Goal: Task Accomplishment & Management: Manage account settings

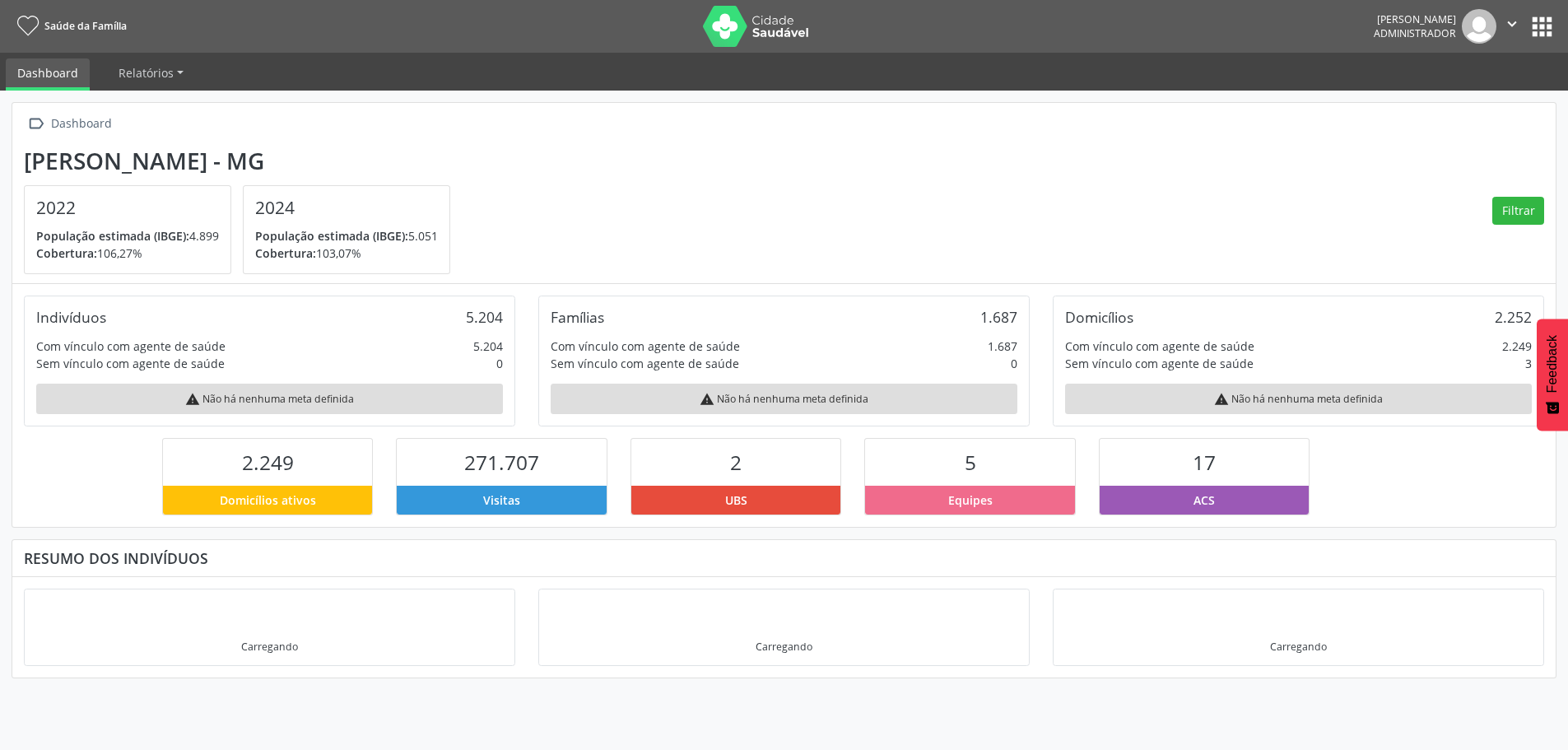
click at [1527, 23] on button "" at bounding box center [1513, 25] width 32 height 34
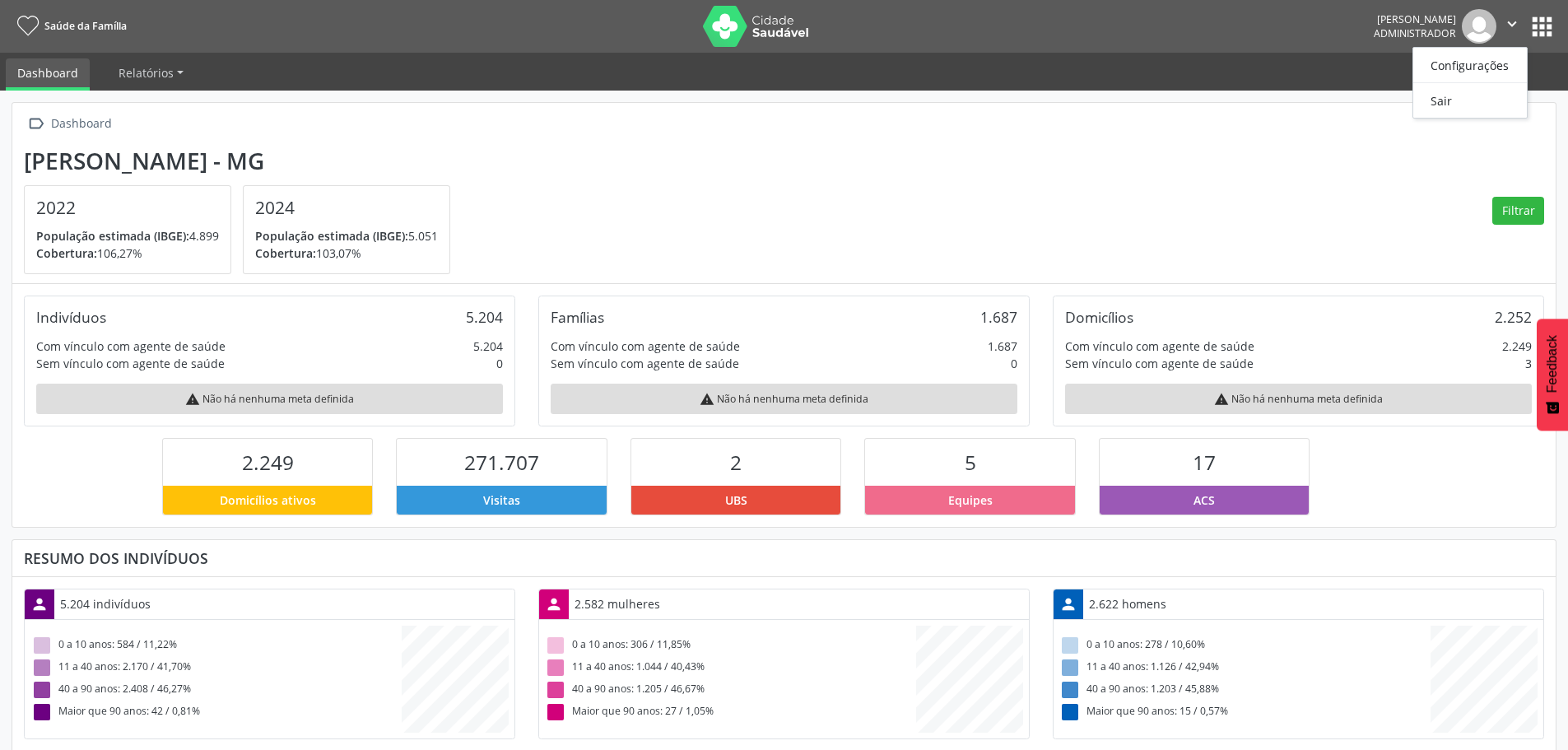
scroll to position [273, 514]
click at [1486, 67] on link "Configurações" at bounding box center [1471, 65] width 114 height 23
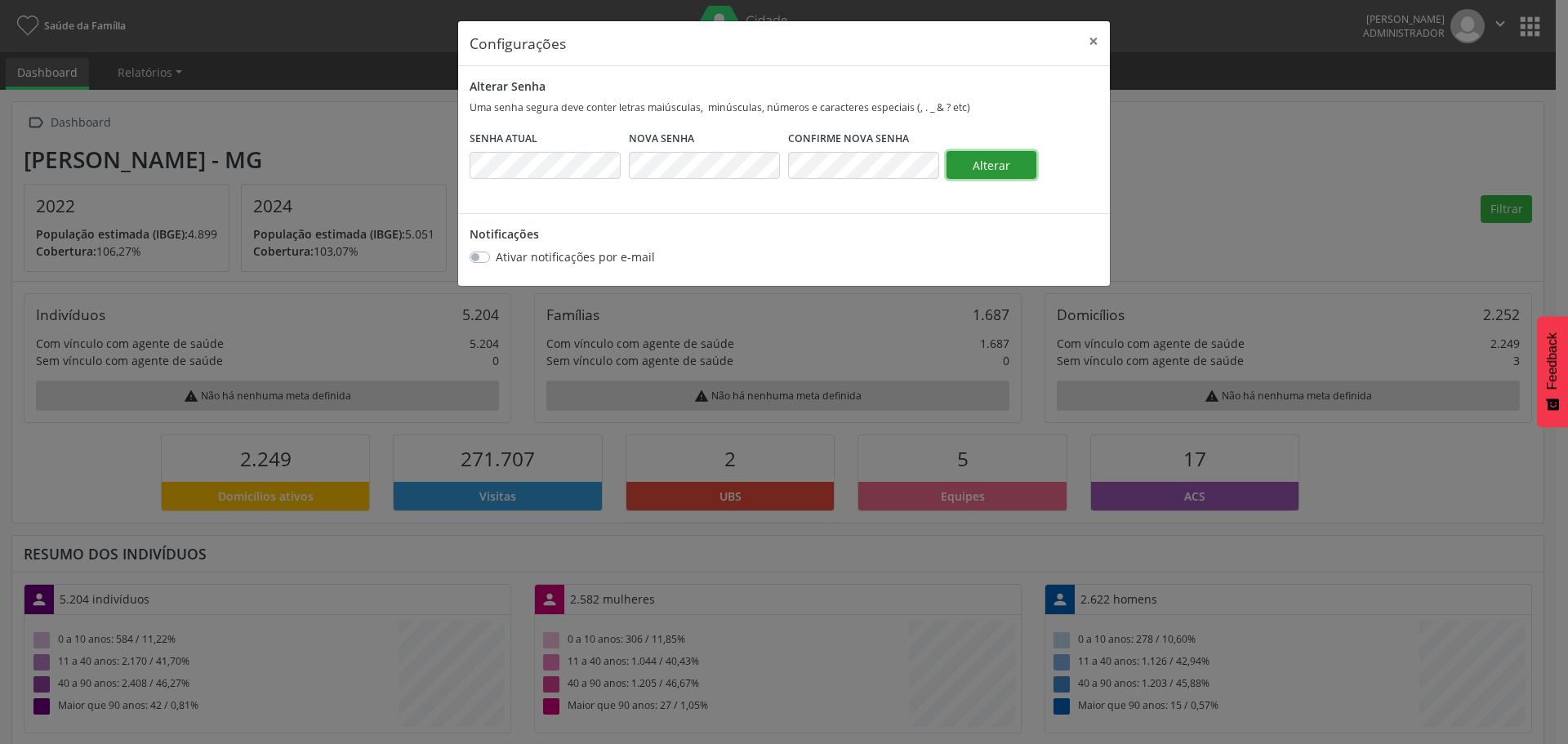
click at [996, 163] on span "Alterar" at bounding box center [991, 165] width 37 height 16
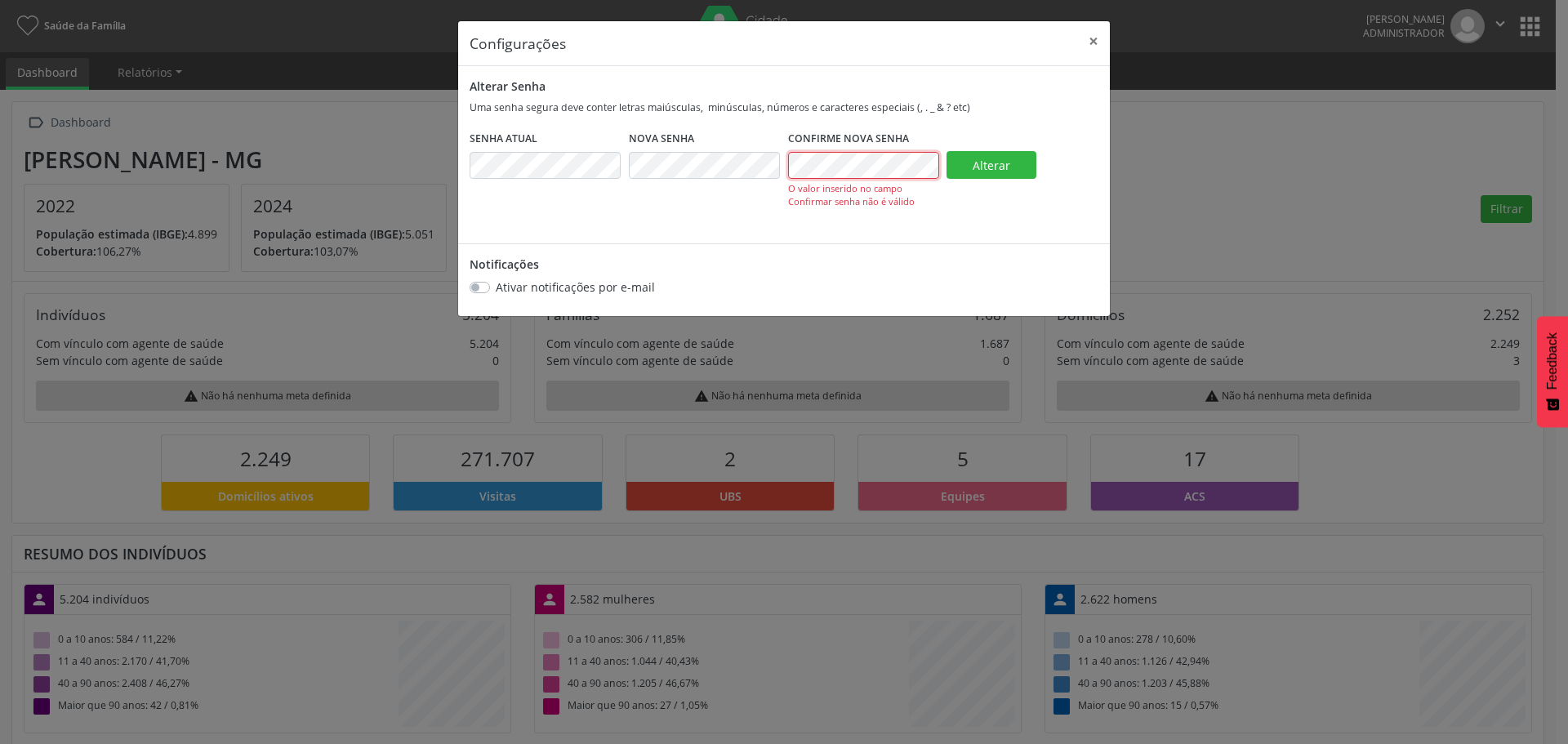
click at [662, 169] on div "Senha Atual Nova Senha Confirme Nova Senha O valor inserido no campo Confirmar …" at bounding box center [783, 182] width 637 height 101
click at [568, 174] on div "Senha Atual Nova Senha Confirme Nova Senha O valor inserido no campo Confirmar …" at bounding box center [783, 182] width 637 height 101
click at [981, 156] on button "Alterar" at bounding box center [991, 165] width 90 height 28
click at [998, 167] on span "Alterar" at bounding box center [991, 165] width 37 height 16
click at [546, 167] on div "Senha Atual Nova Senha Confirme Nova Senha O valor inserido no campo Confirmar …" at bounding box center [783, 182] width 637 height 101
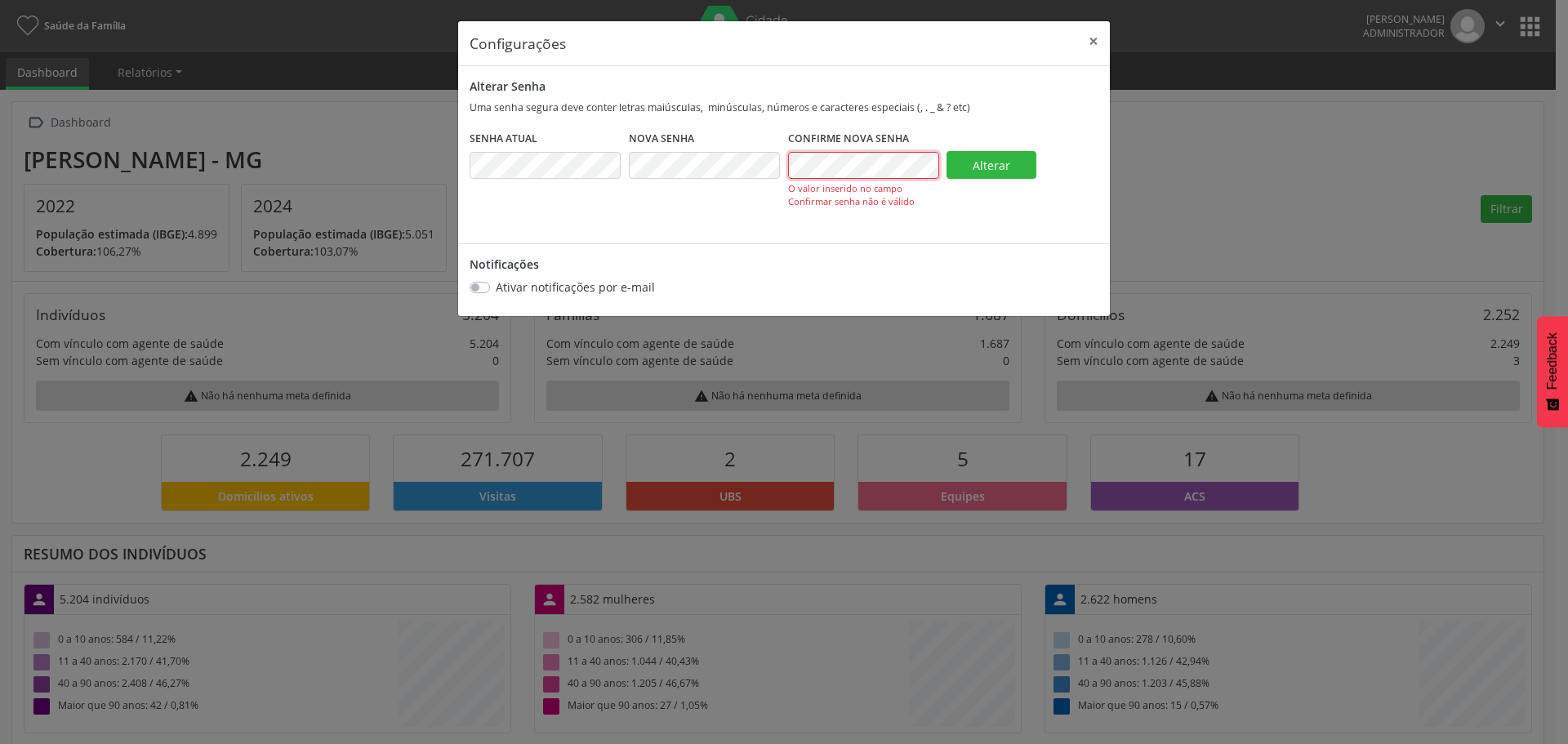
click at [734, 169] on div "Senha Atual Nova Senha Confirme Nova Senha O valor inserido no campo Confirmar …" at bounding box center [783, 182] width 637 height 101
click at [1001, 173] on button "Alterar" at bounding box center [991, 165] width 90 height 28
click at [997, 166] on span "Alterar" at bounding box center [991, 165] width 37 height 16
click at [1096, 44] on button "×" at bounding box center [1093, 41] width 33 height 40
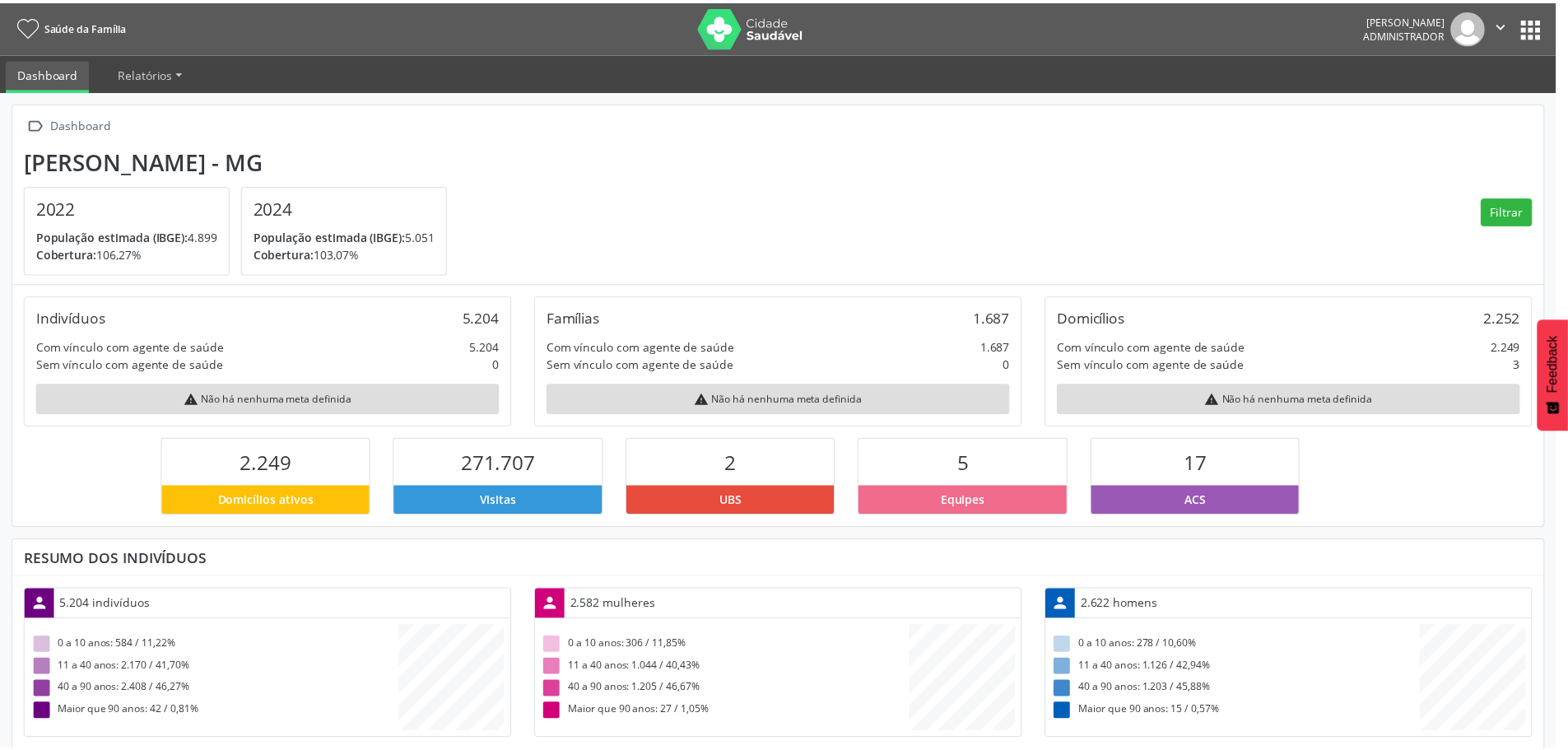
scroll to position [822749, 822789]
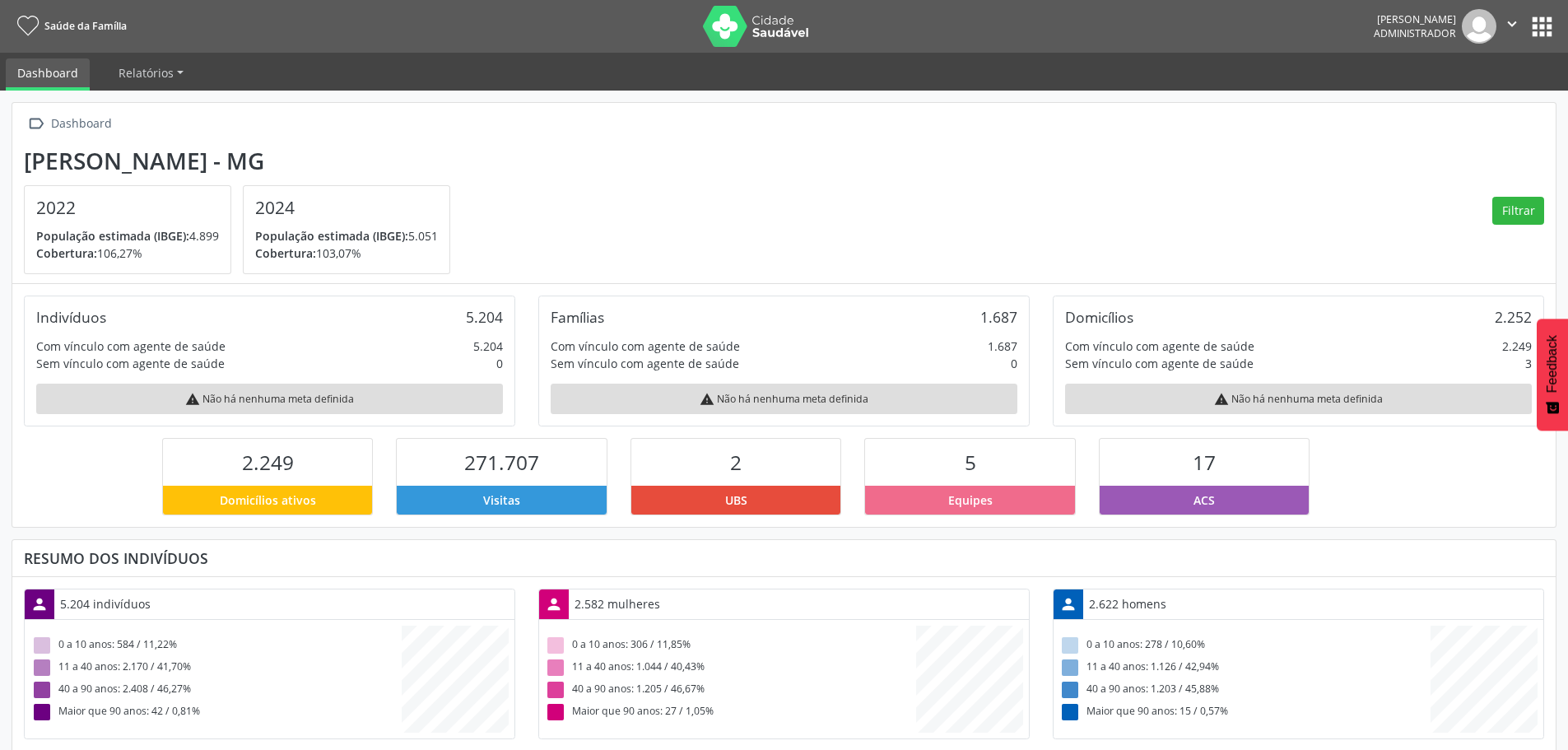
click at [1491, 31] on img at bounding box center [1479, 25] width 34 height 34
click at [1515, 20] on icon "" at bounding box center [1512, 24] width 18 height 18
click at [1487, 64] on link "Configurações" at bounding box center [1471, 65] width 114 height 23
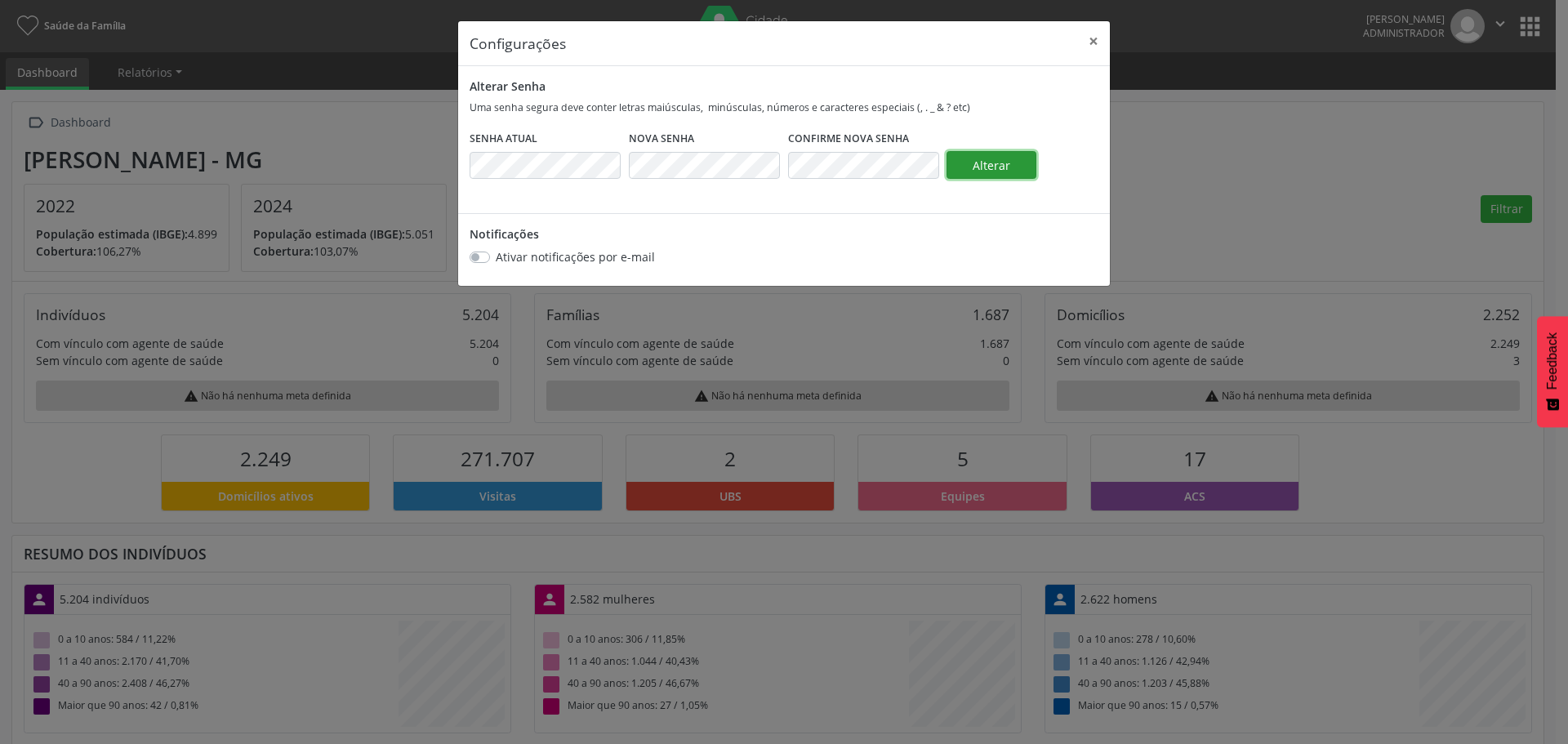
click at [1003, 158] on span "Alterar" at bounding box center [991, 165] width 37 height 16
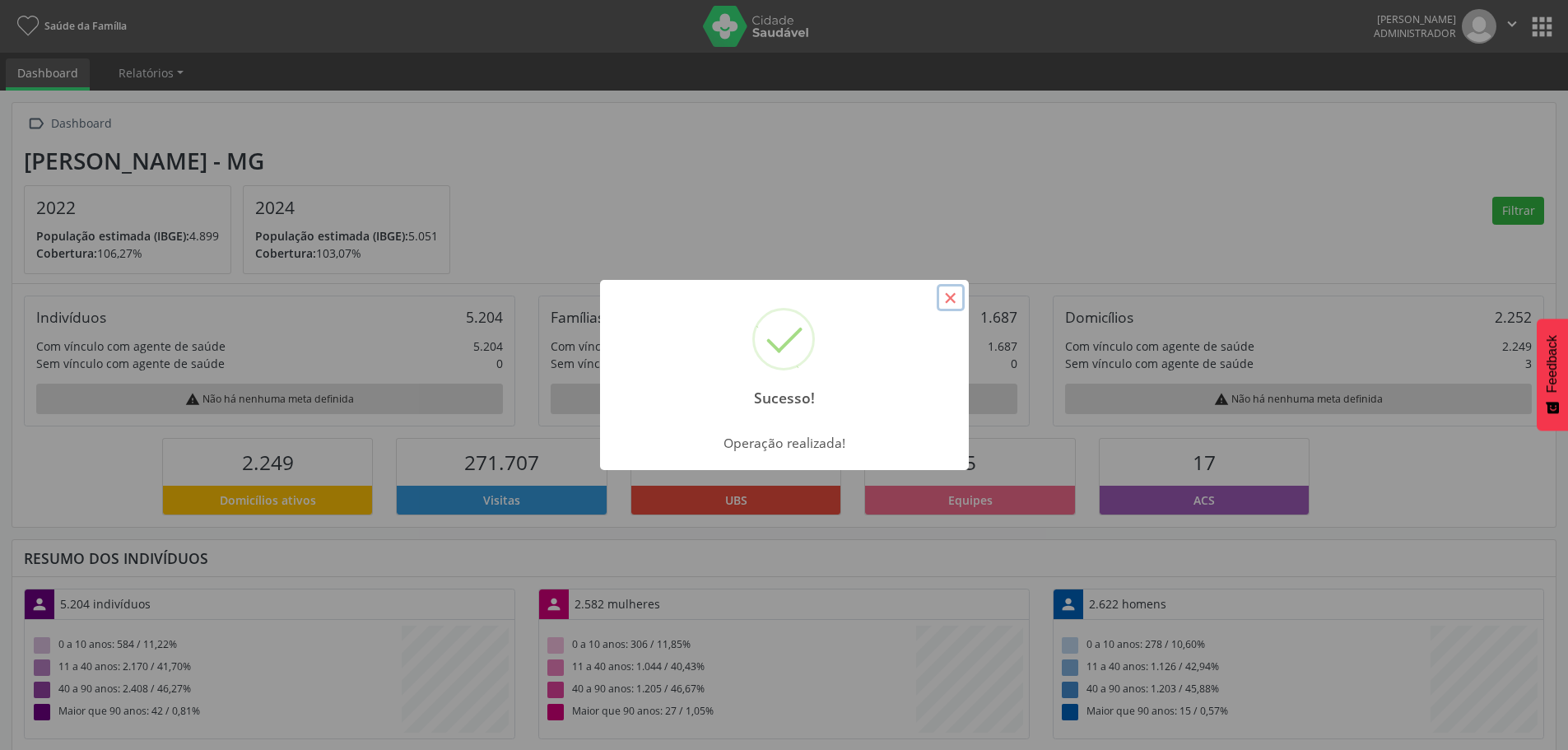
click at [951, 299] on button "×" at bounding box center [951, 298] width 28 height 28
